Goal: Task Accomplishment & Management: Use online tool/utility

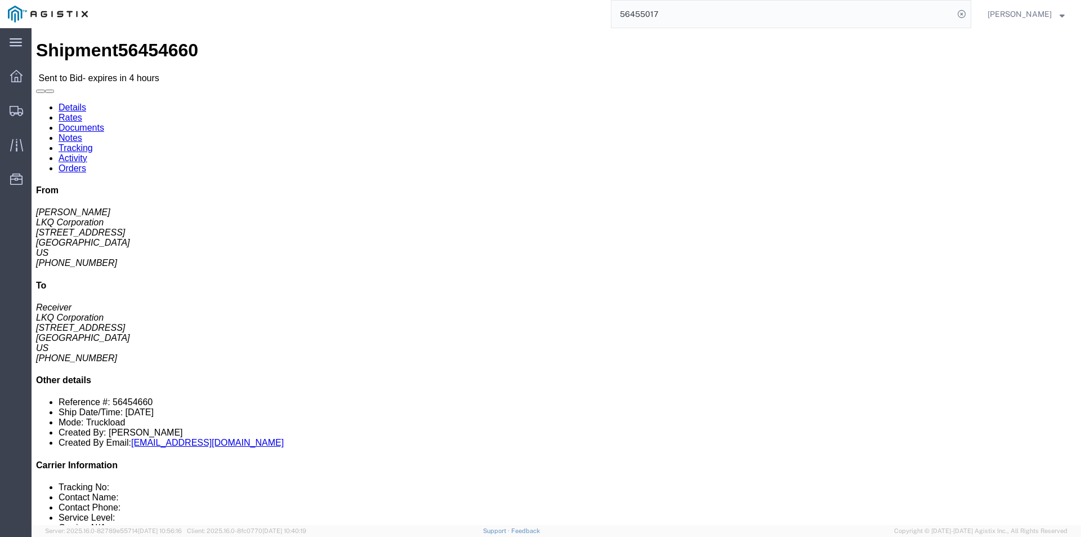
click icon "button"
click address "LKQ Corporation ([PERSON_NAME]) [STREET_ADDRESS] [PHONE_NUMBER]"
copy address "30265"
click address "LKQ Corporation (Receiver) 1530 [STREET_ADDRESS] [PHONE_NUMBER]"
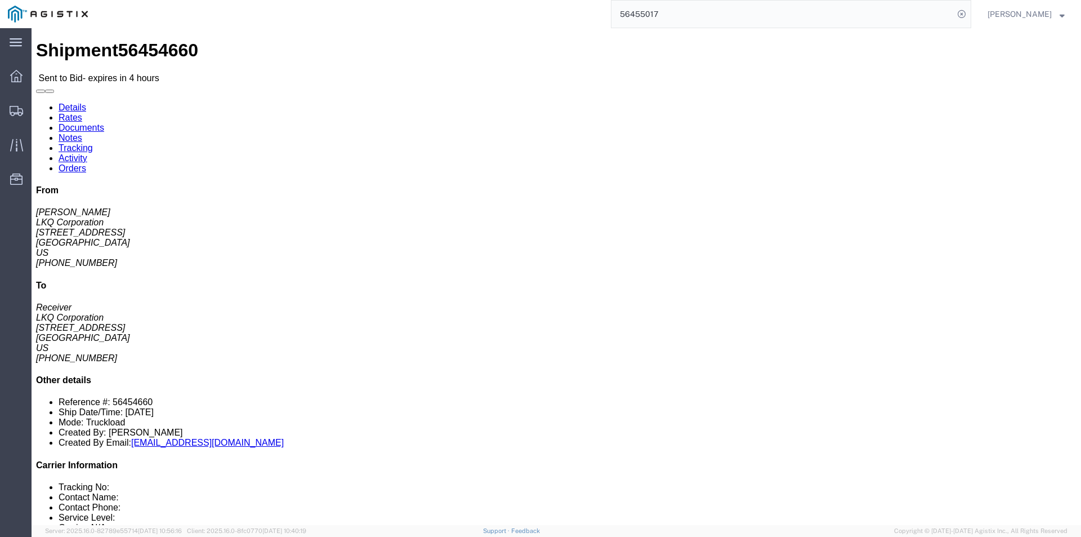
click address "LKQ Corporation (Receiver) 1530 [STREET_ADDRESS] [PHONE_NUMBER]"
copy address "55057"
click link "Enter / Modify Bid"
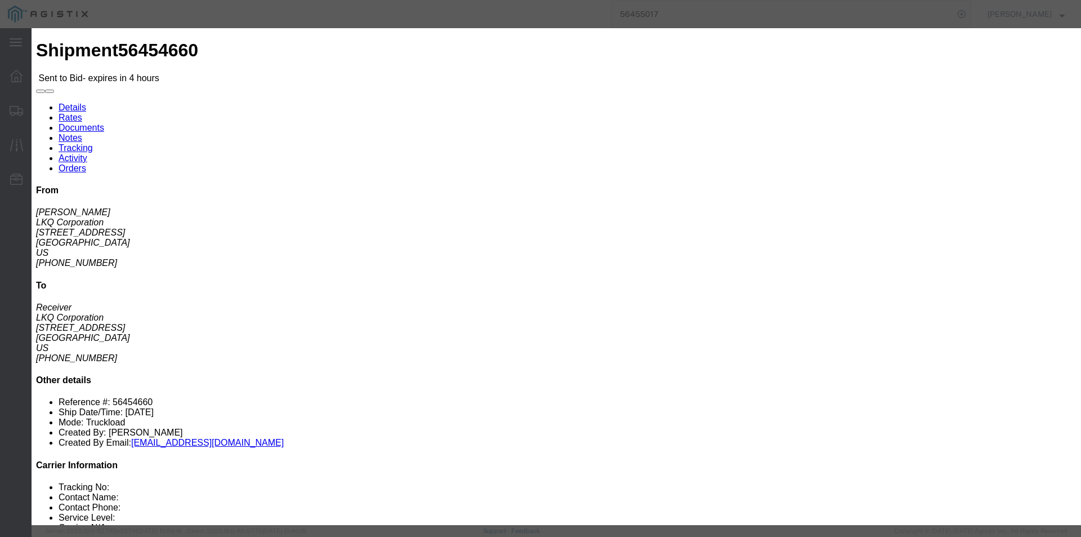
click select "Select RXO Freight Forwarding RXO Logistics"
select select "3224"
click select "Select RXO Freight Forwarding RXO Logistics"
drag, startPoint x: 529, startPoint y: 112, endPoint x: 562, endPoint y: 106, distance: 33.2
click select "Select Air Airport to Airport Airport to Door CONESTOGA Cargo Van DFRM/STEP Doo…"
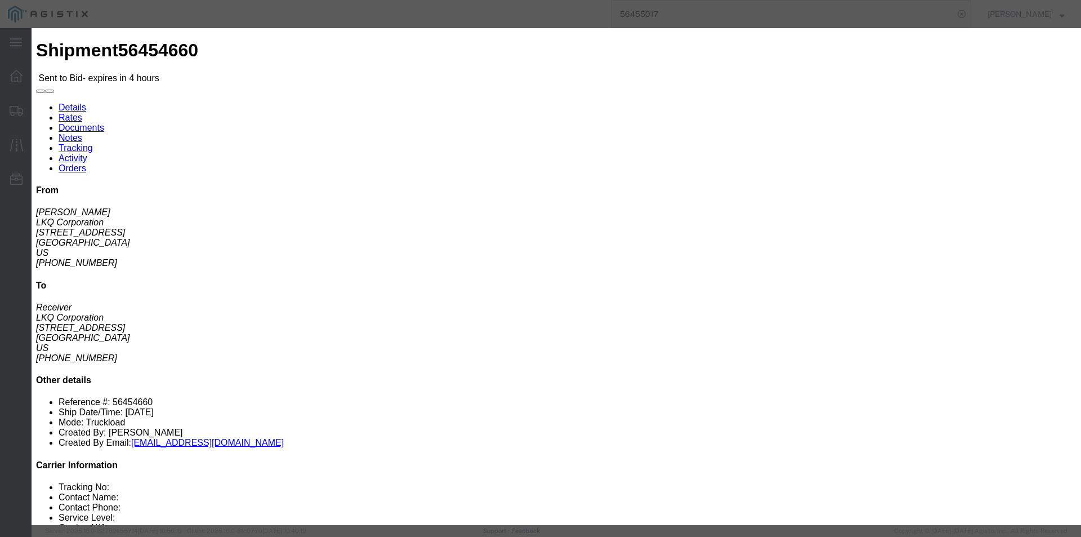
select select "11791"
click select "Select Air Airport to Airport Airport to Door CONESTOGA Cargo Van DFRM/STEP Doo…"
click input "text"
type input "bid"
click input "number"
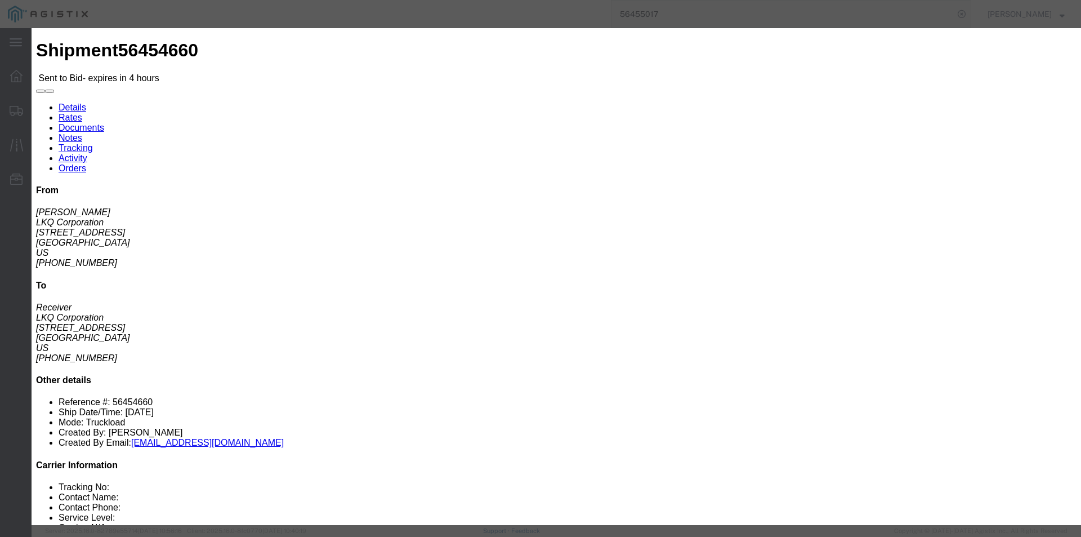
type input "2000"
click button "Submit"
